Goal: Find contact information: Find contact information

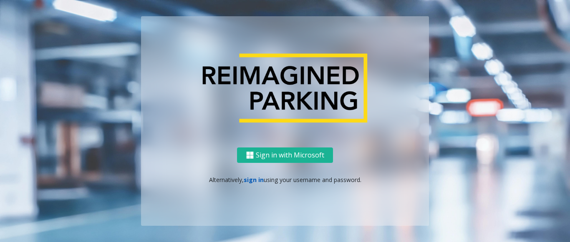
click at [251, 178] on link "sign in" at bounding box center [254, 180] width 20 height 8
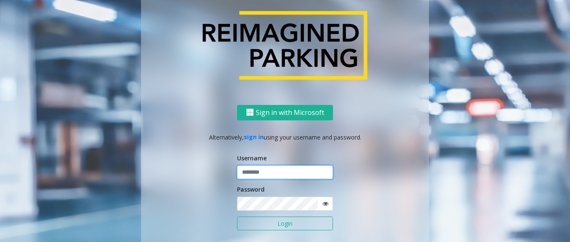
click at [258, 171] on input "text" at bounding box center [285, 173] width 96 height 14
paste input "*******"
type input "*******"
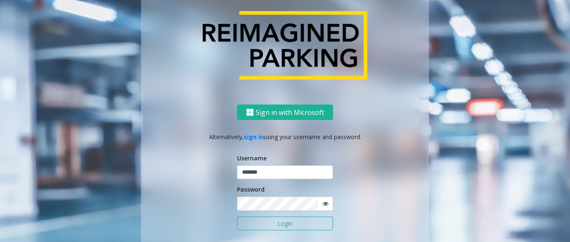
click at [324, 205] on icon at bounding box center [326, 204] width 6 height 6
click at [232, 205] on div "Sign in with Microsoft Alternatively, sign in using your username and password.…" at bounding box center [285, 187] width 288 height 164
click at [274, 225] on button "Login" at bounding box center [285, 224] width 96 height 14
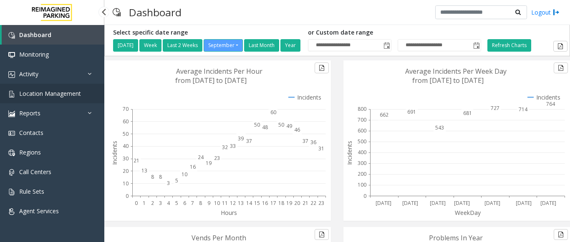
click at [57, 94] on span "Location Management" at bounding box center [50, 94] width 62 height 8
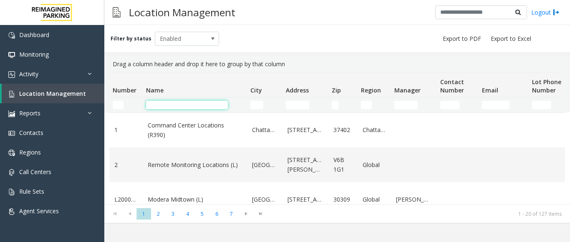
click at [201, 106] on input "Name Filter" at bounding box center [187, 105] width 82 height 8
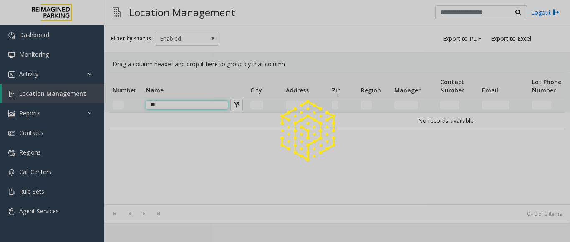
type input "*"
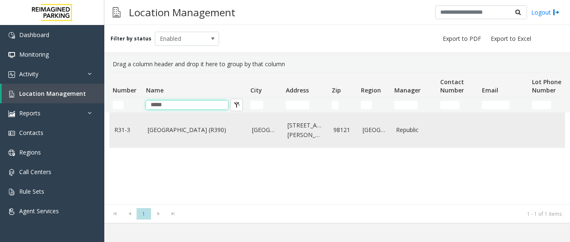
type input "****"
click at [177, 134] on link "[GEOGRAPHIC_DATA] (R390)" at bounding box center [195, 130] width 94 height 9
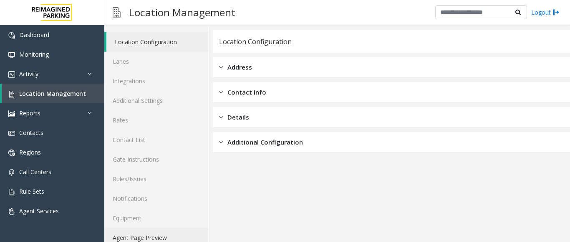
scroll to position [33, 0]
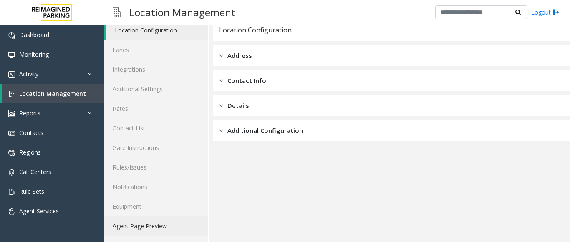
click at [145, 228] on link "Agent Page Preview" at bounding box center [156, 227] width 104 height 20
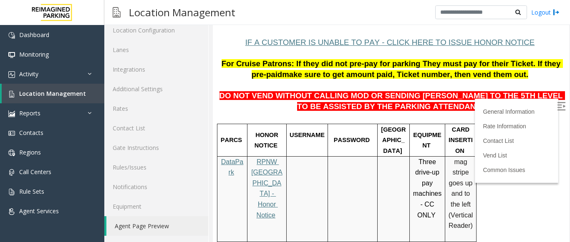
scroll to position [83, 0]
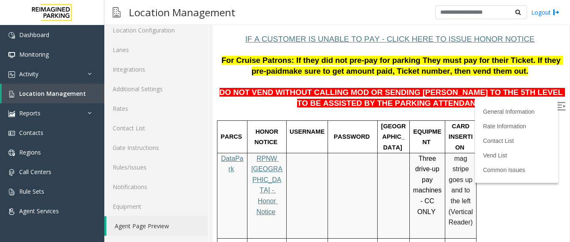
click at [557, 106] on img at bounding box center [561, 106] width 8 height 8
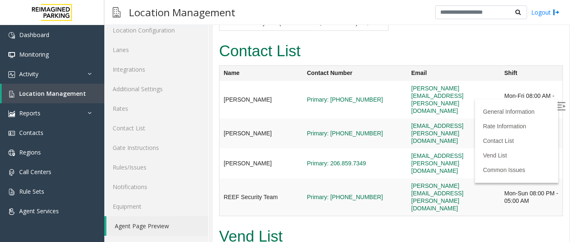
scroll to position [2170, 0]
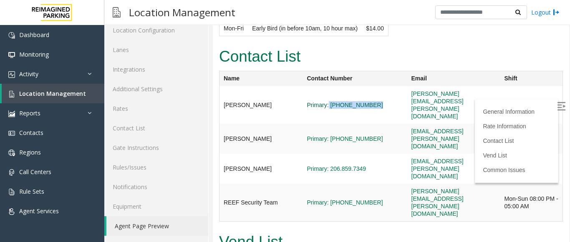
drag, startPoint x: 365, startPoint y: 64, endPoint x: 312, endPoint y: 66, distance: 53.0
click at [312, 101] on span "Primary: [PHONE_NUMBER]" at bounding box center [355, 105] width 96 height 8
copy link "[PHONE_NUMBER]"
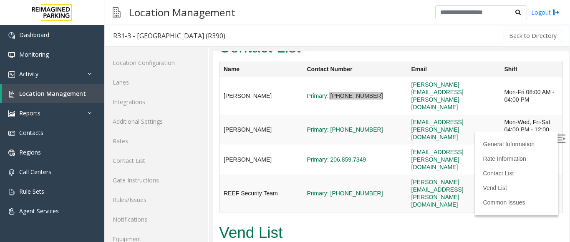
scroll to position [2128, 0]
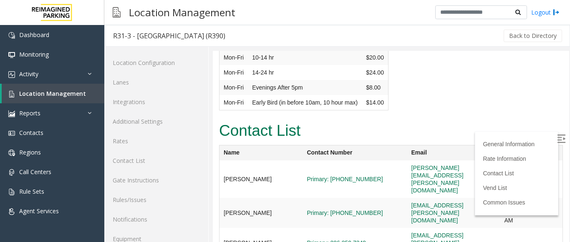
click at [273, 161] on td "[PERSON_NAME]" at bounding box center [261, 180] width 83 height 38
drag, startPoint x: 269, startPoint y: 136, endPoint x: 222, endPoint y: 139, distance: 47.2
click at [222, 161] on td "[PERSON_NAME]" at bounding box center [261, 180] width 83 height 38
copy td "[PERSON_NAME]"
click at [262, 198] on td "[PERSON_NAME]" at bounding box center [261, 213] width 83 height 30
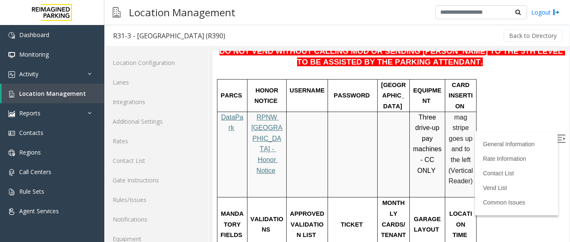
scroll to position [83, 0]
